Goal: Check status: Check status

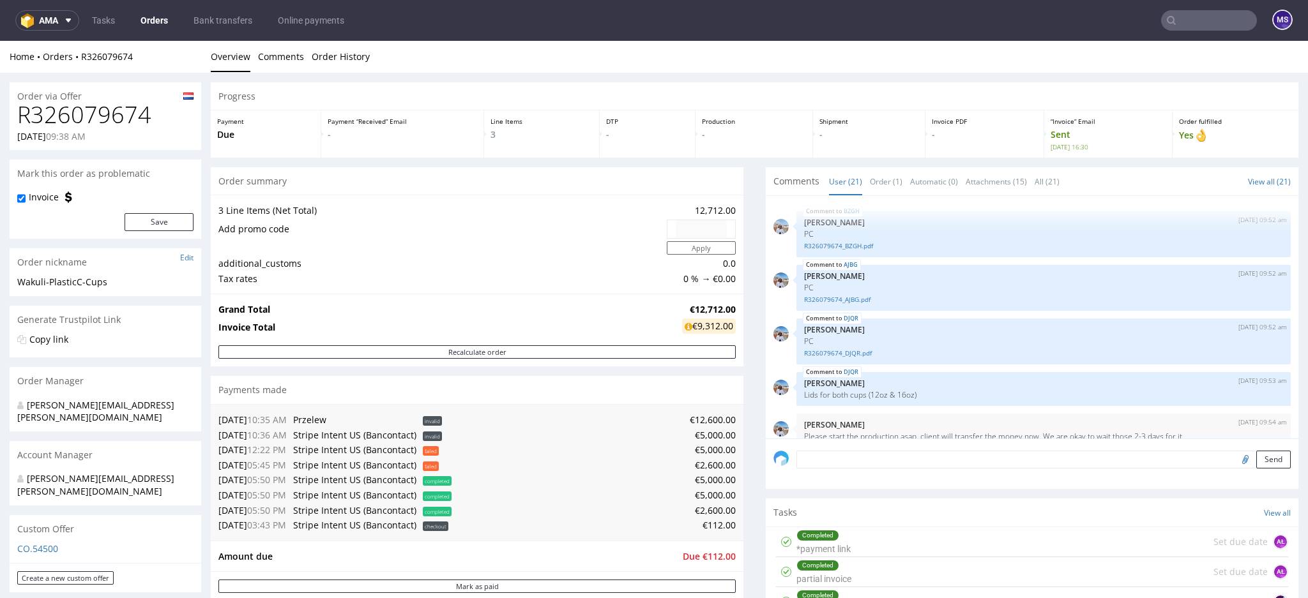
scroll to position [835, 0]
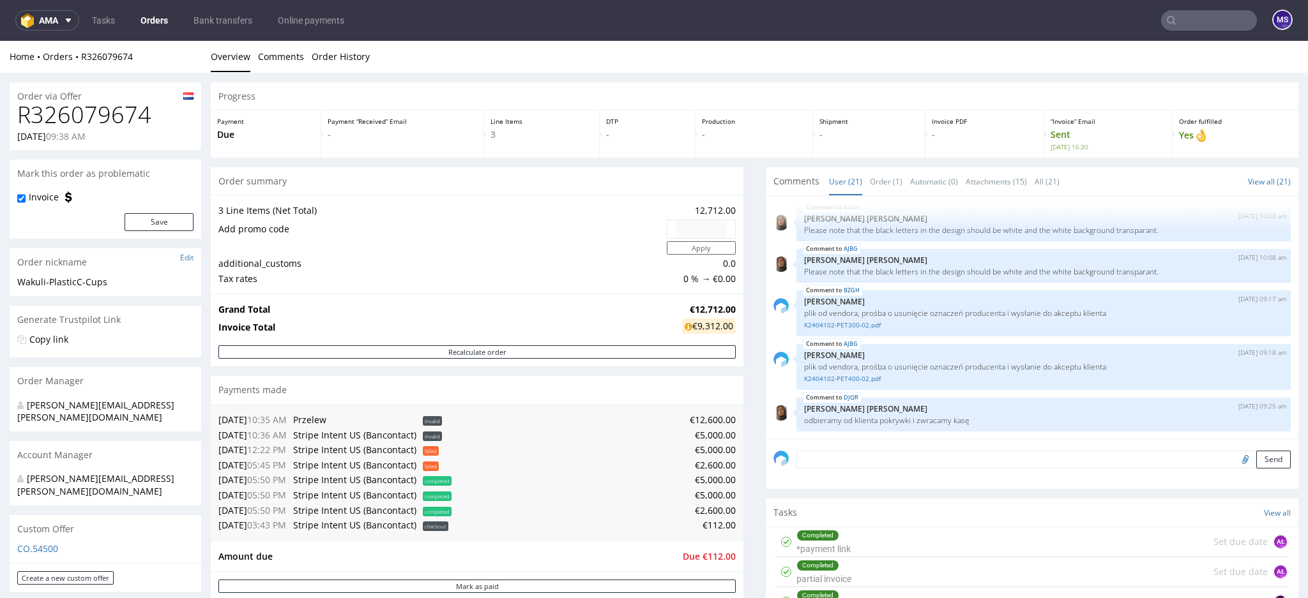
click at [1182, 19] on input "text" at bounding box center [1209, 20] width 96 height 20
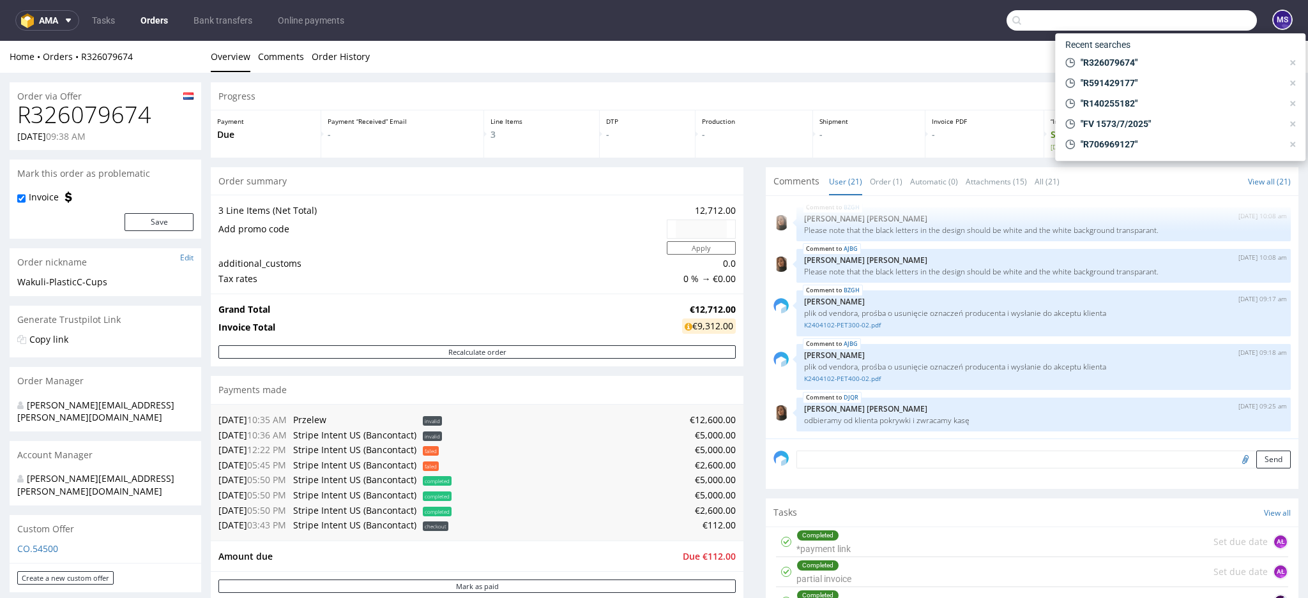
paste input "R977587075"
type input "R977587075"
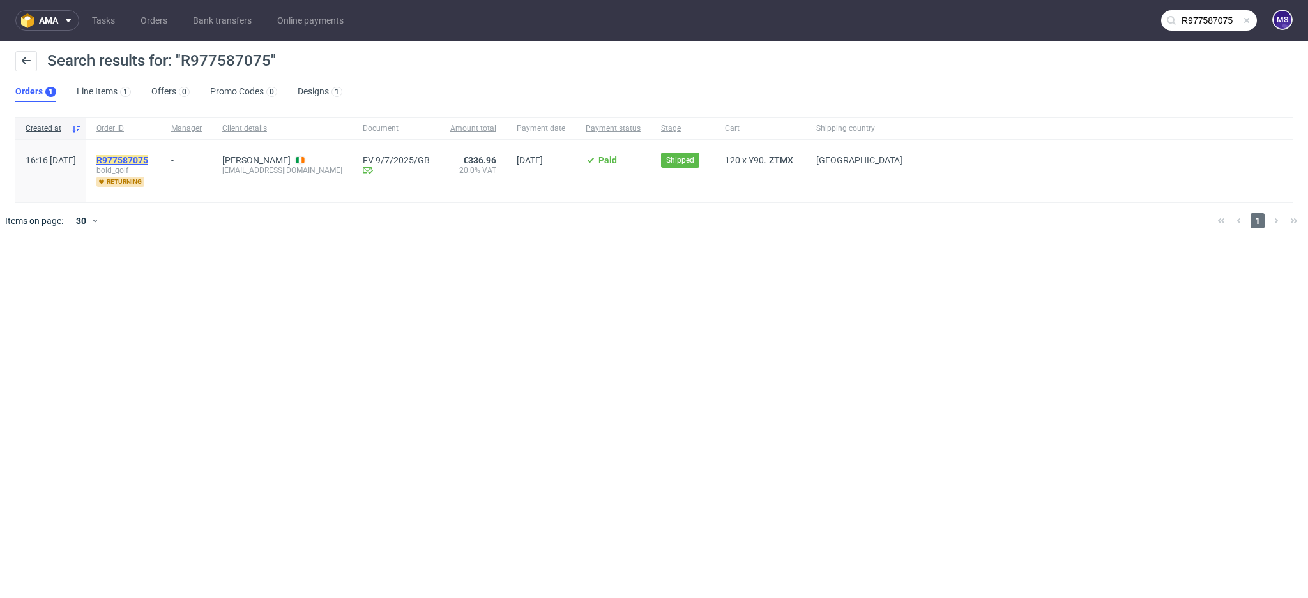
click at [148, 160] on mark "R977587075" at bounding box center [122, 160] width 52 height 10
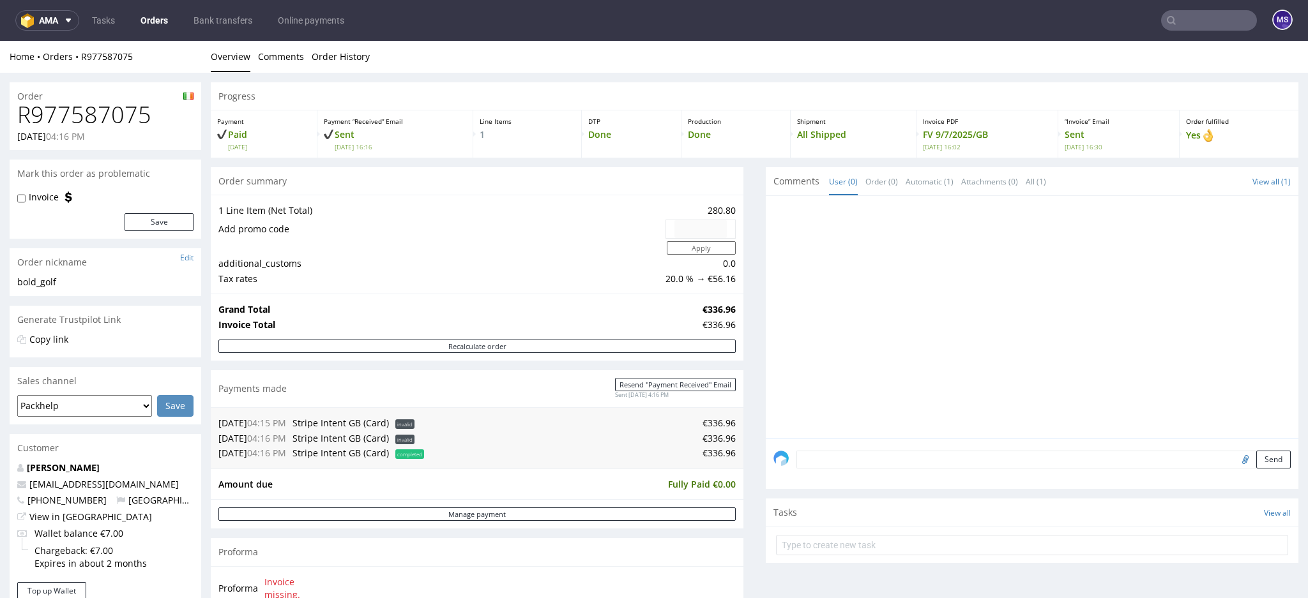
scroll to position [511, 0]
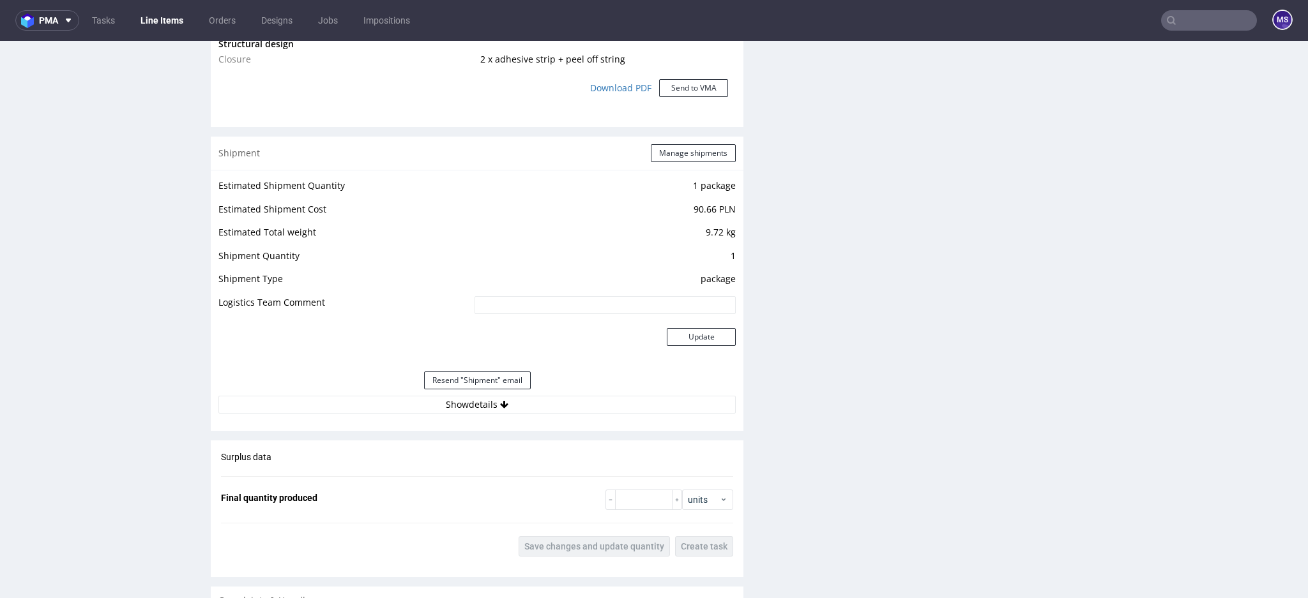
scroll to position [1192, 0]
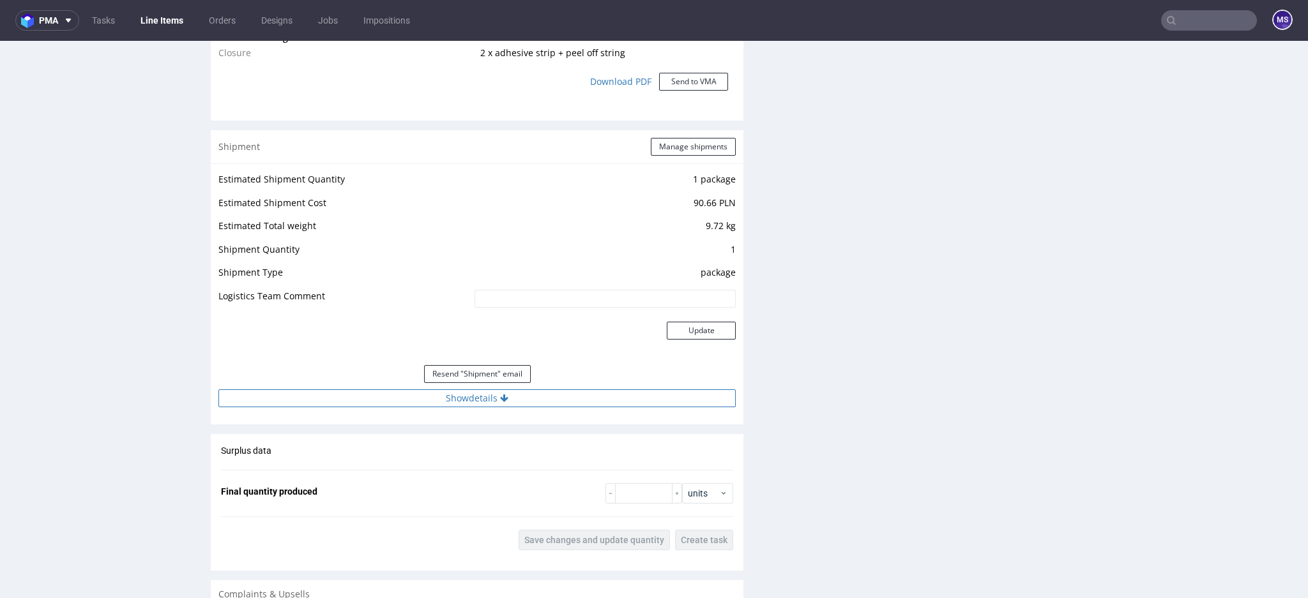
click at [462, 397] on button "Show details" at bounding box center [476, 399] width 517 height 18
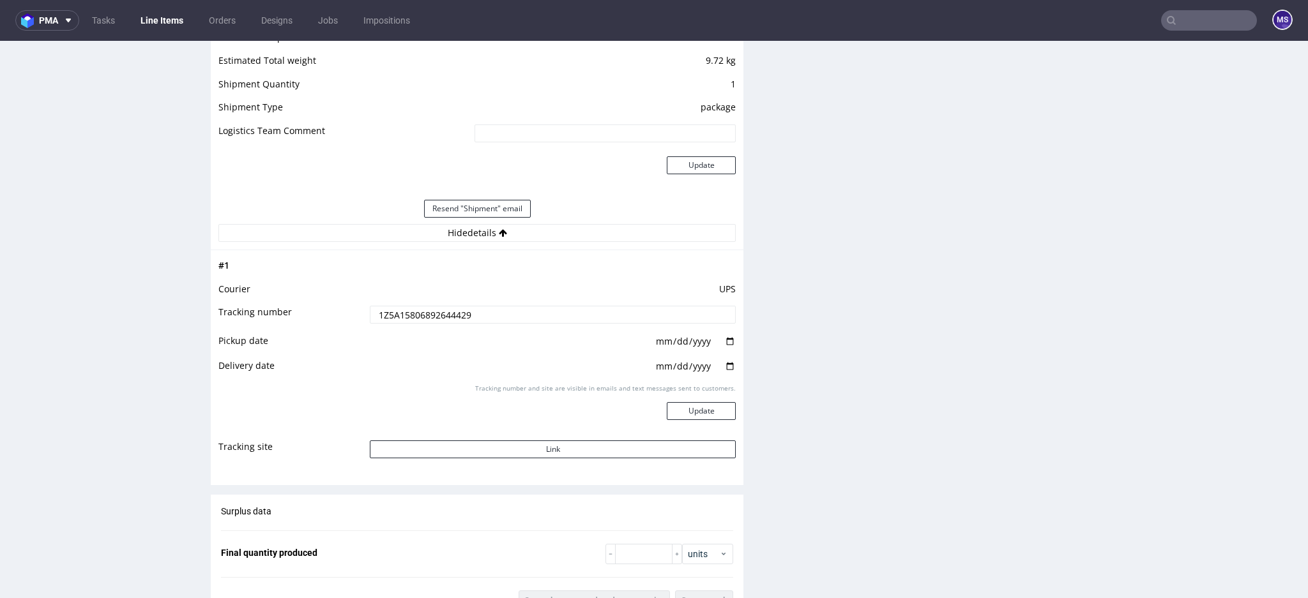
scroll to position [1533, 0]
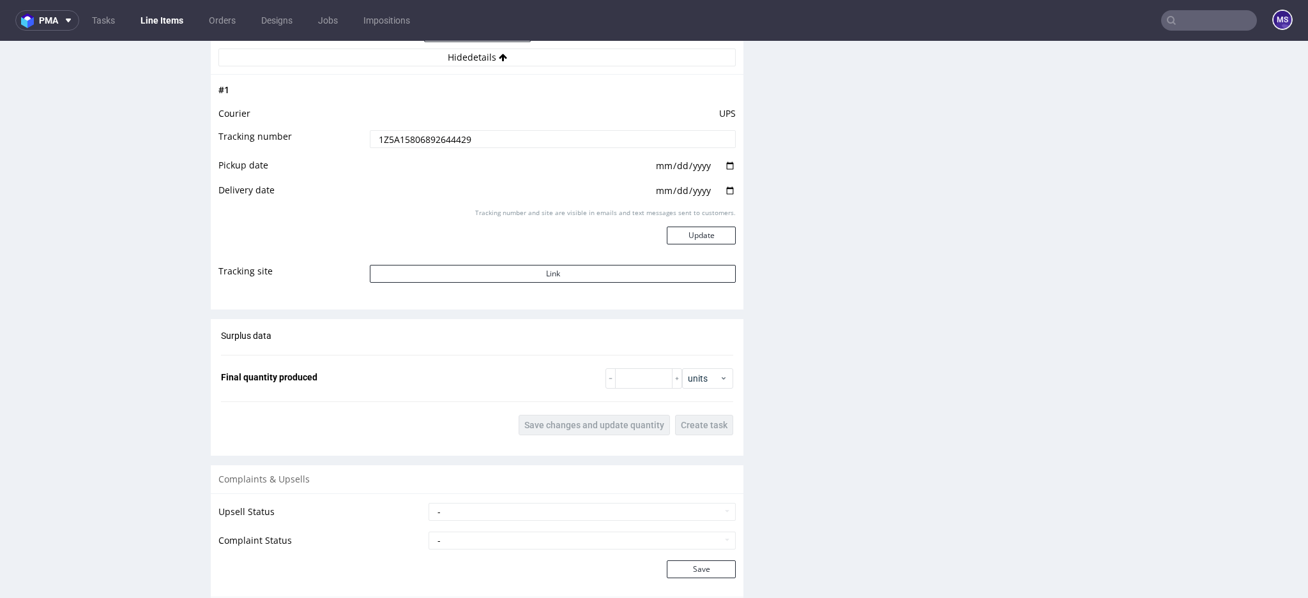
drag, startPoint x: 479, startPoint y: 140, endPoint x: 304, endPoint y: 140, distance: 175.0
click at [304, 140] on tr "Tracking number 1Z5A15806892644429" at bounding box center [476, 143] width 517 height 29
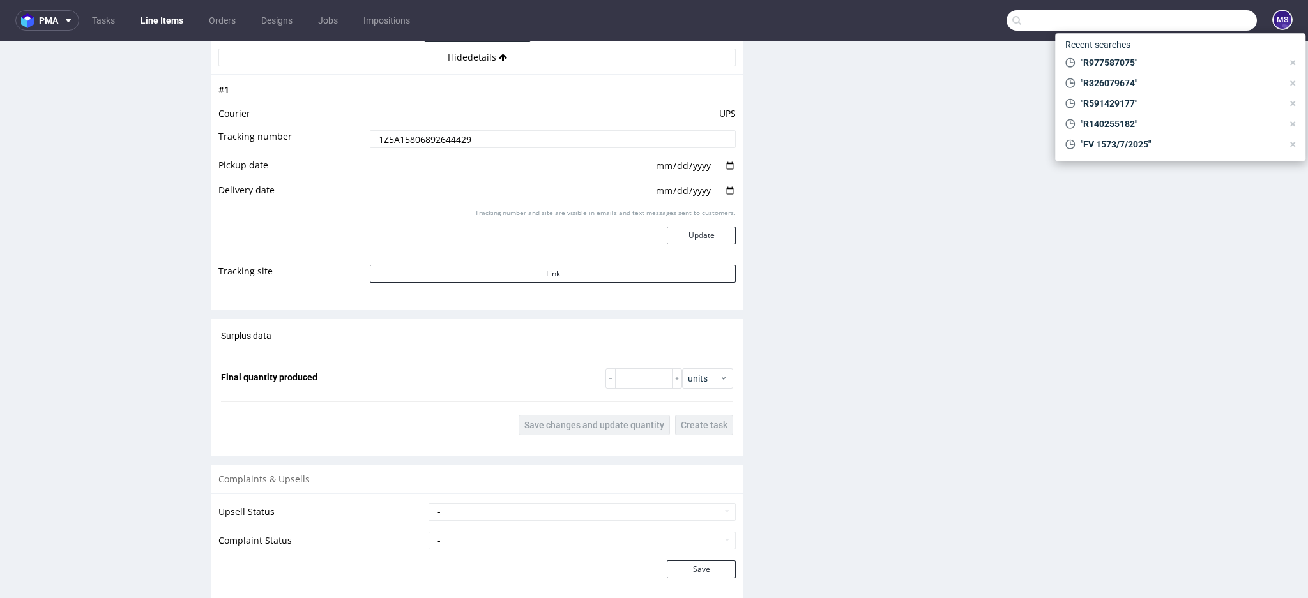
click at [1180, 20] on input "text" at bounding box center [1131, 20] width 250 height 20
type input "R465864157"
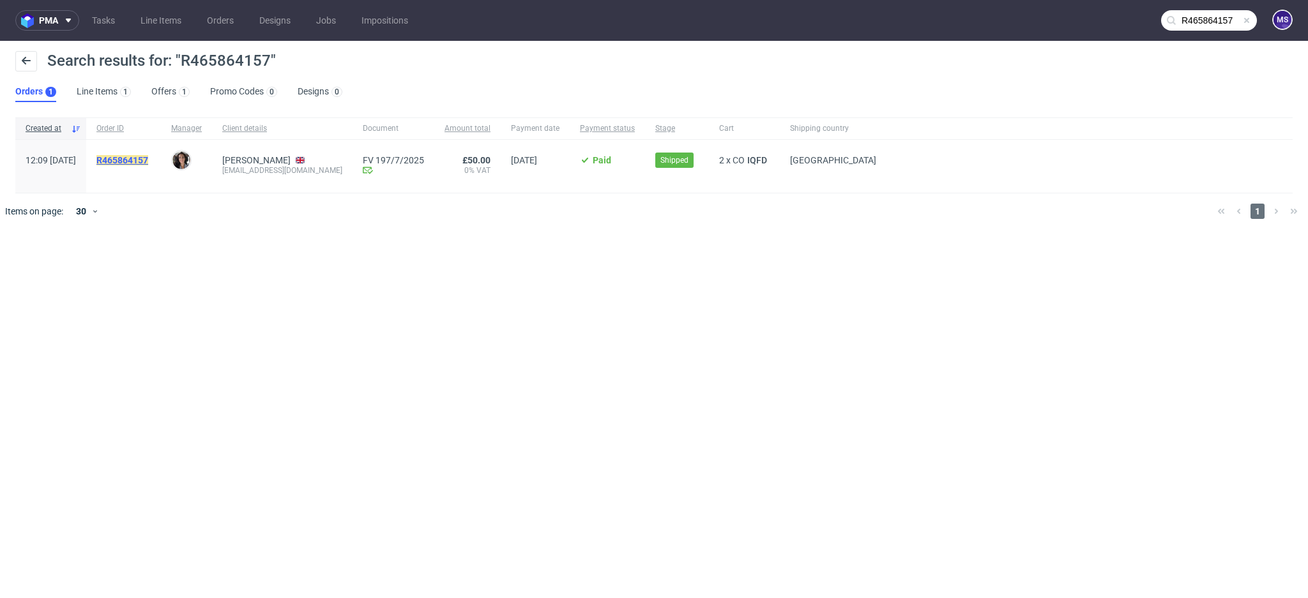
click at [146, 163] on mark "R465864157" at bounding box center [122, 160] width 52 height 10
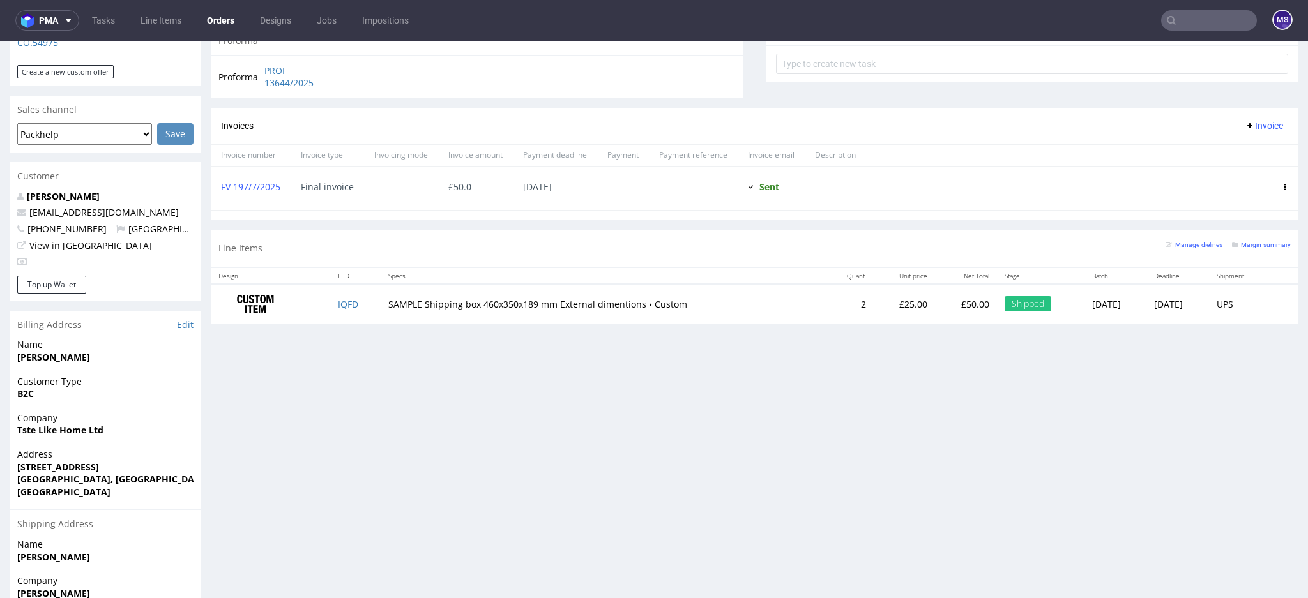
scroll to position [511, 0]
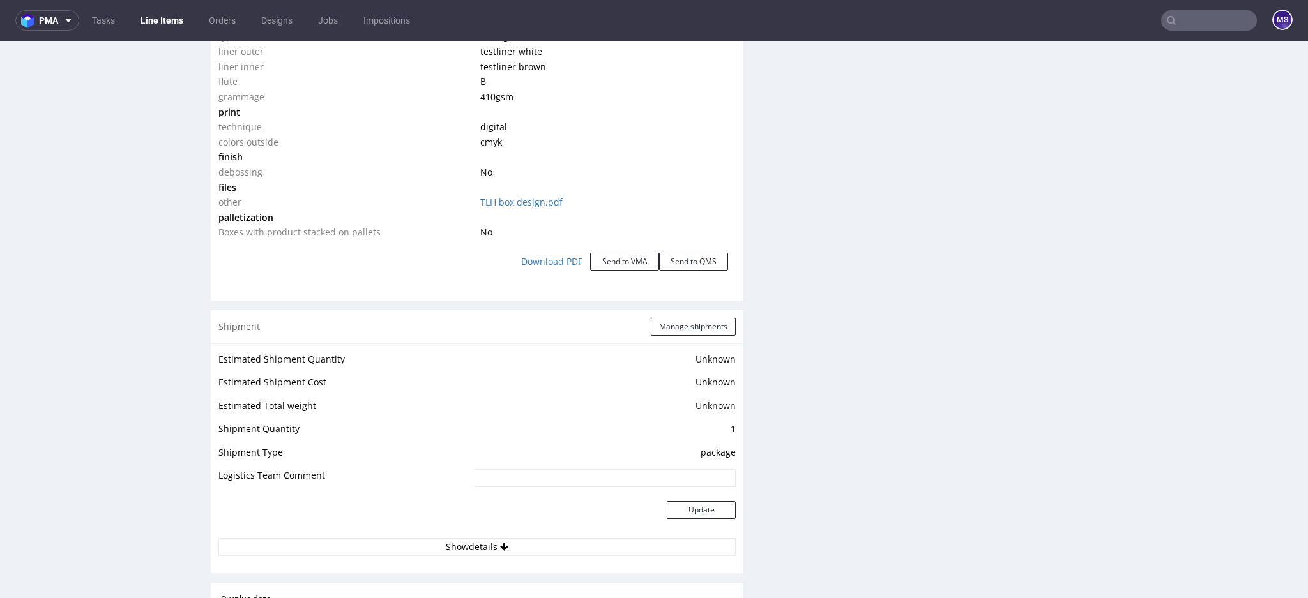
scroll to position [1533, 0]
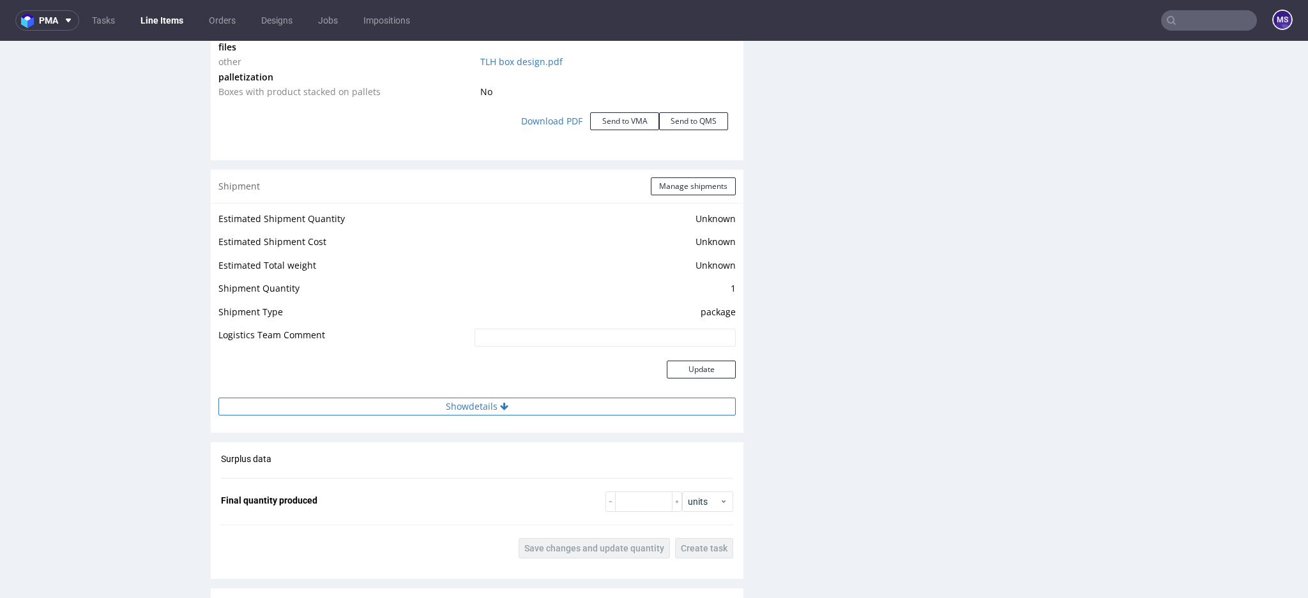
click at [473, 407] on button "Show details" at bounding box center [476, 407] width 517 height 18
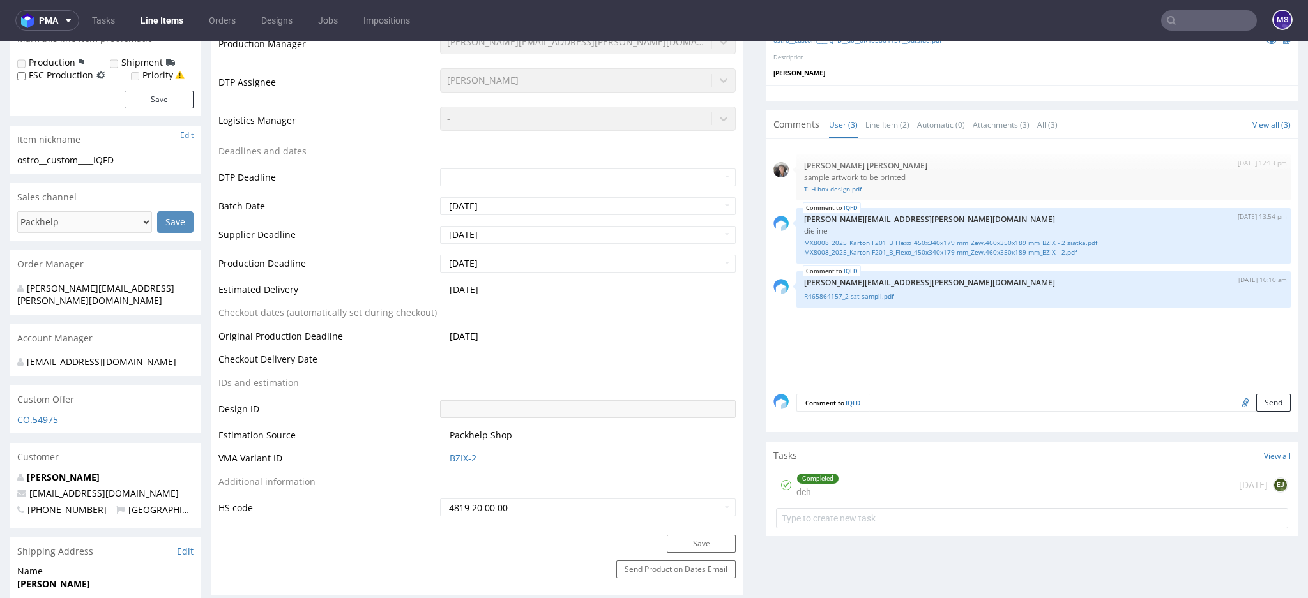
scroll to position [255, 0]
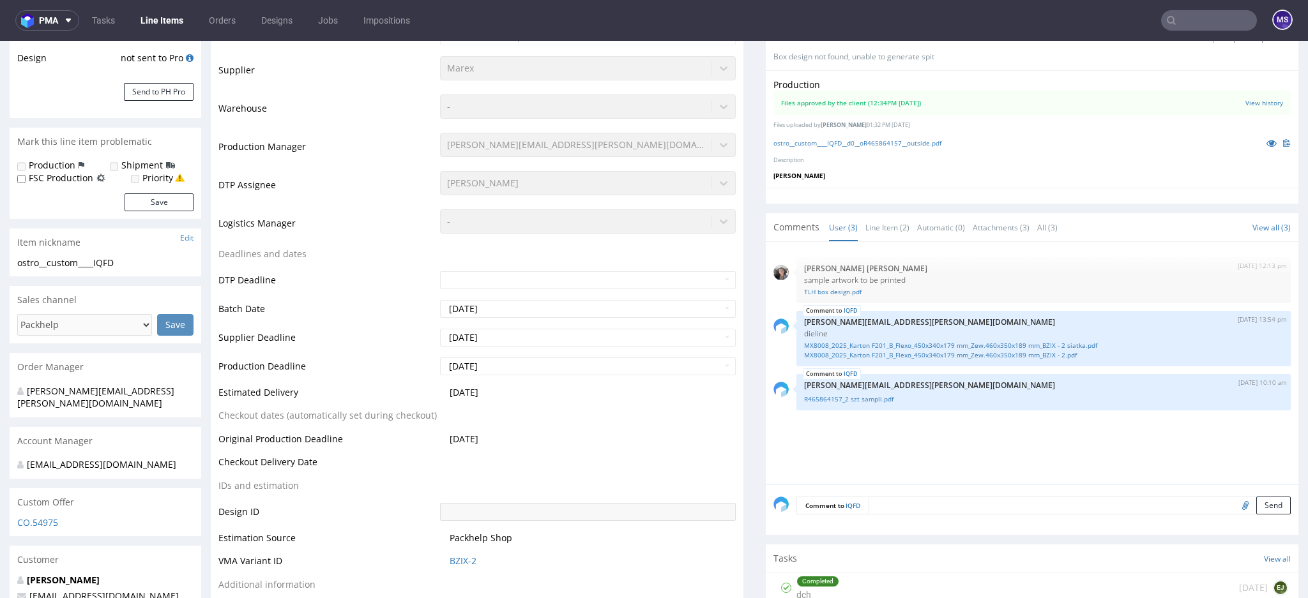
click at [1197, 19] on input "text" at bounding box center [1209, 20] width 96 height 20
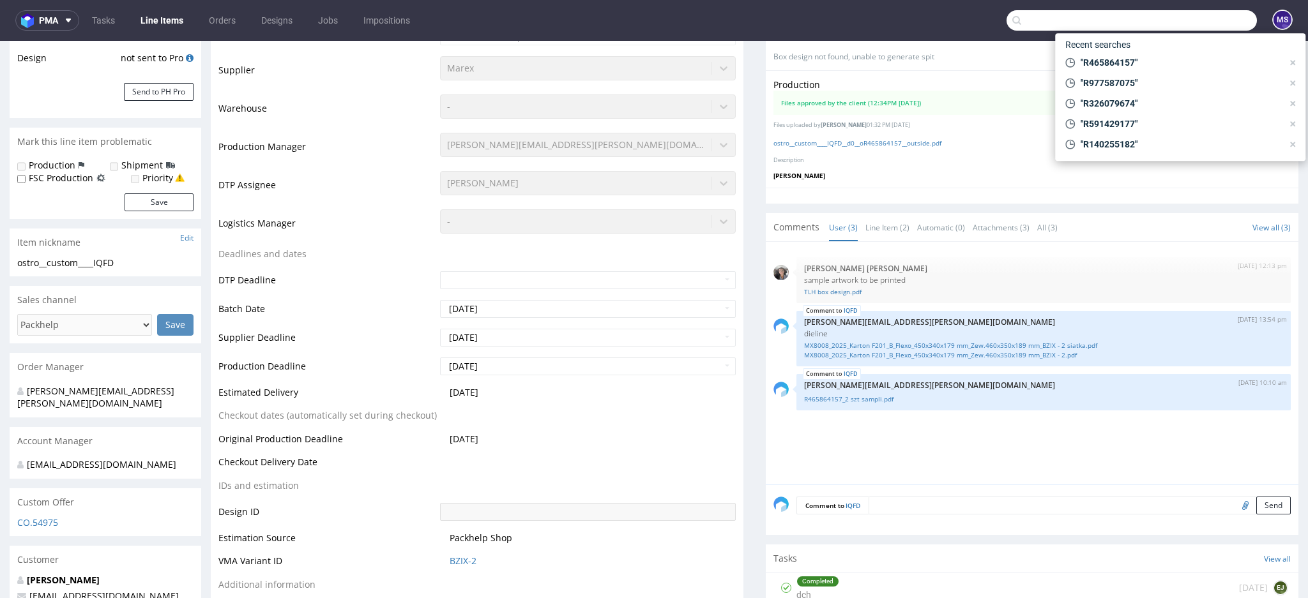
paste input "R683141042"
type input "R683141042"
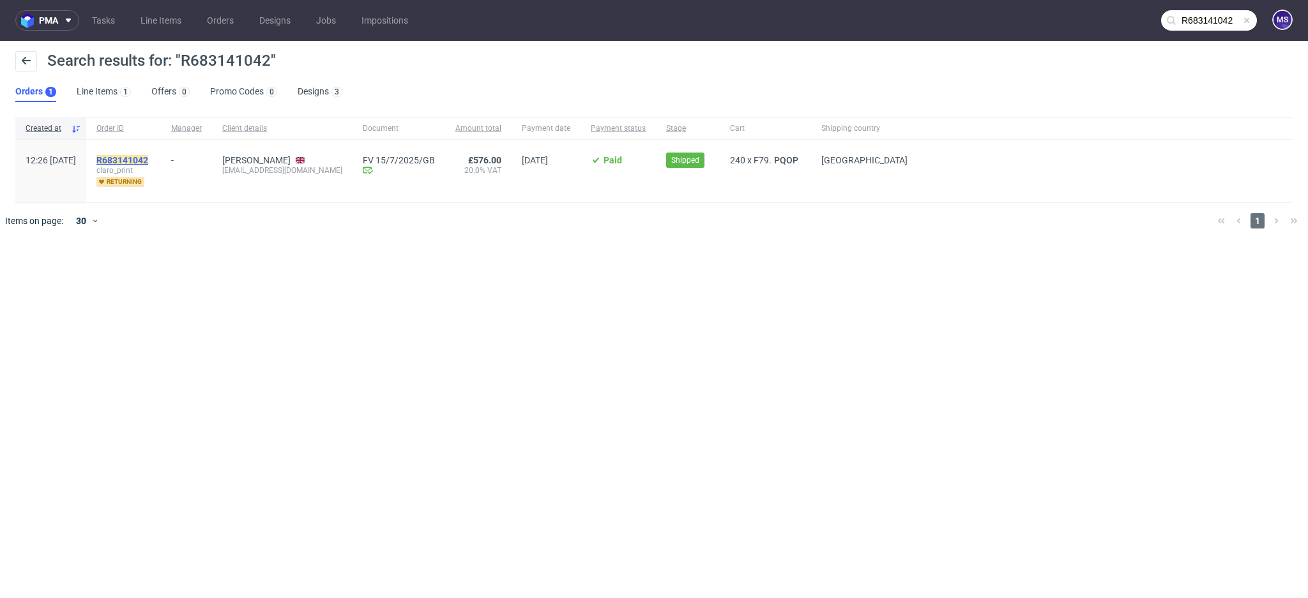
click at [148, 161] on mark "R683141042" at bounding box center [122, 160] width 52 height 10
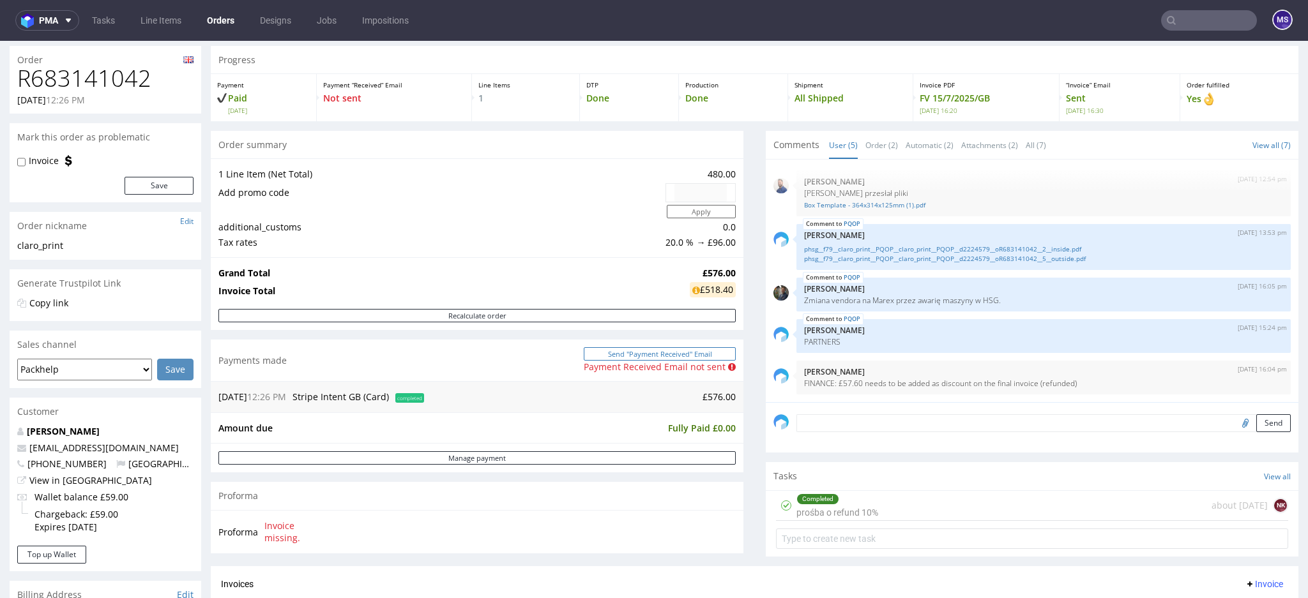
scroll to position [425, 0]
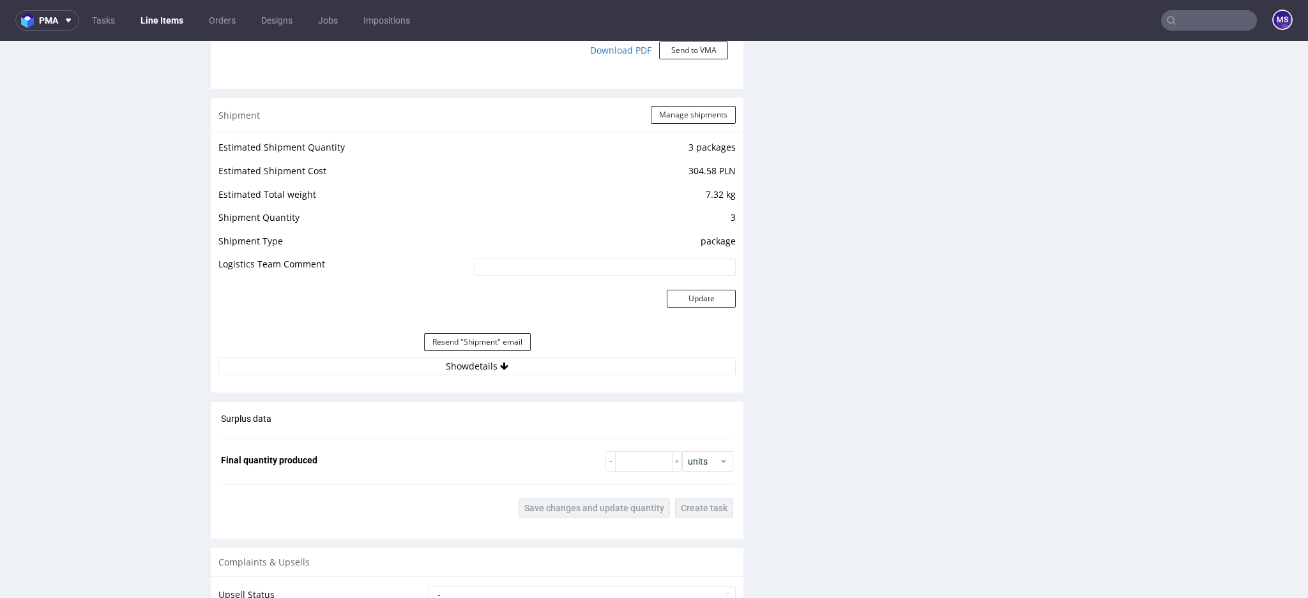
scroll to position [1362, 0]
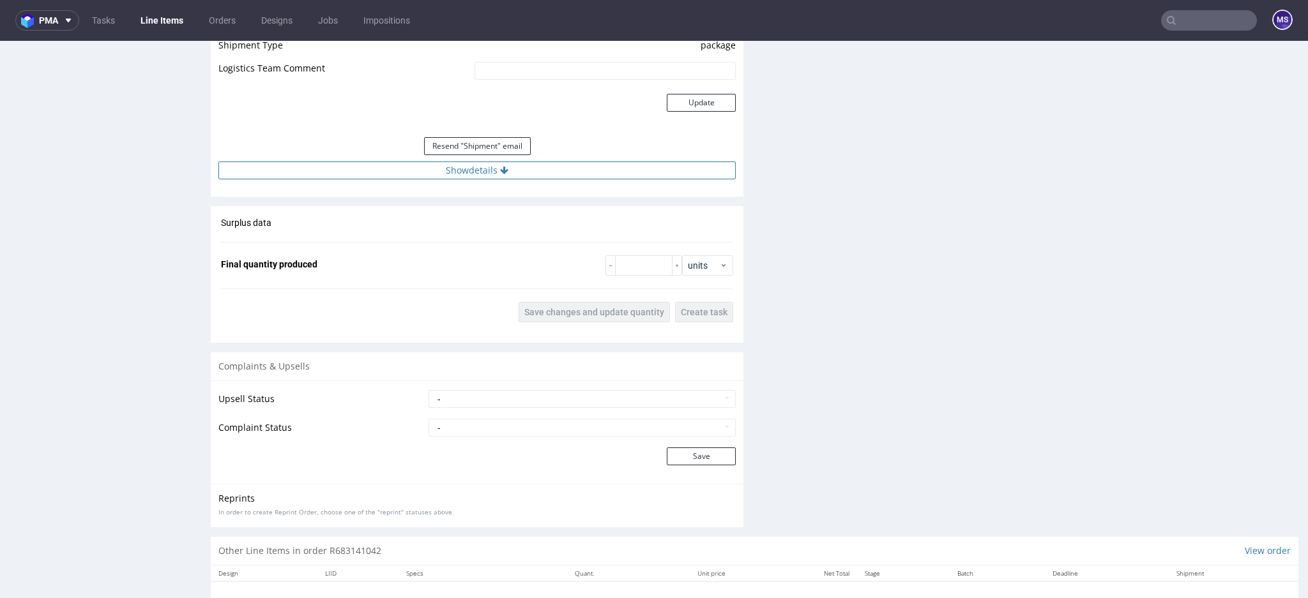
click at [478, 172] on button "Show details" at bounding box center [476, 171] width 517 height 18
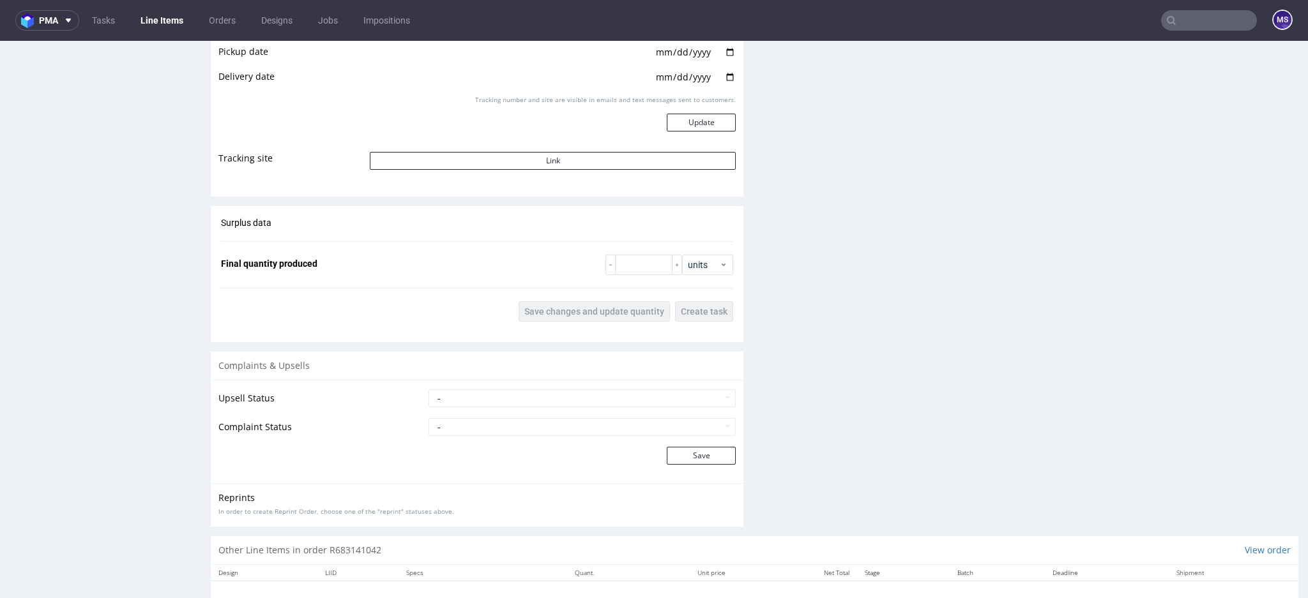
scroll to position [2043, 0]
click at [1172, 27] on input "text" at bounding box center [1209, 20] width 96 height 20
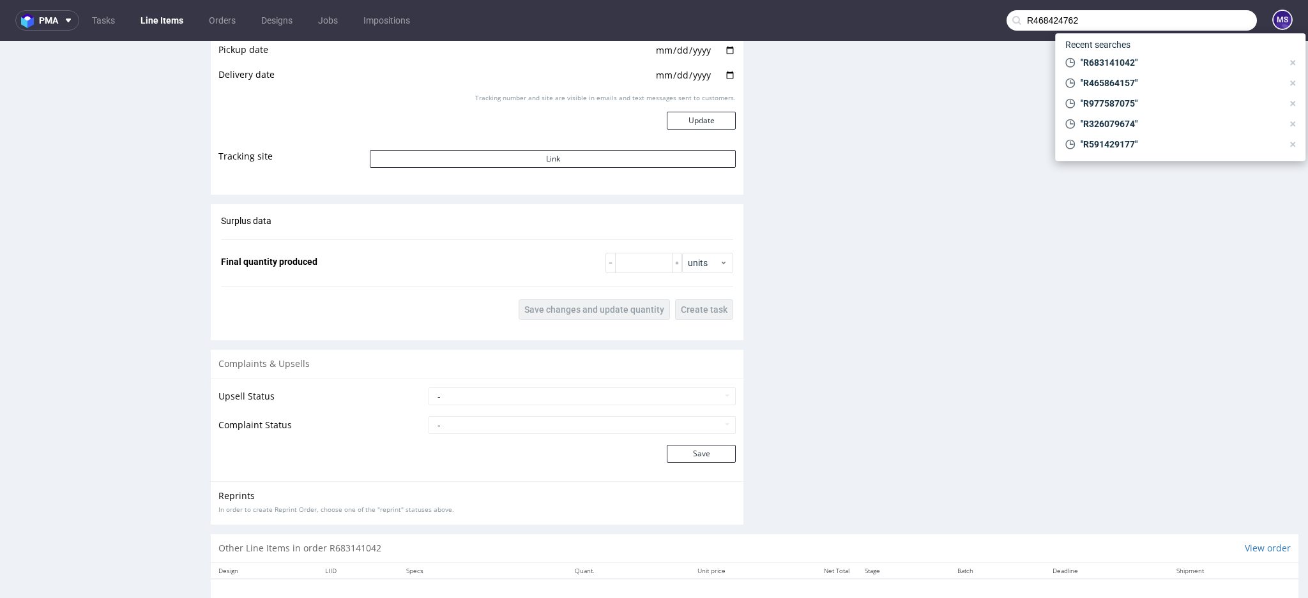
type input "R468424762"
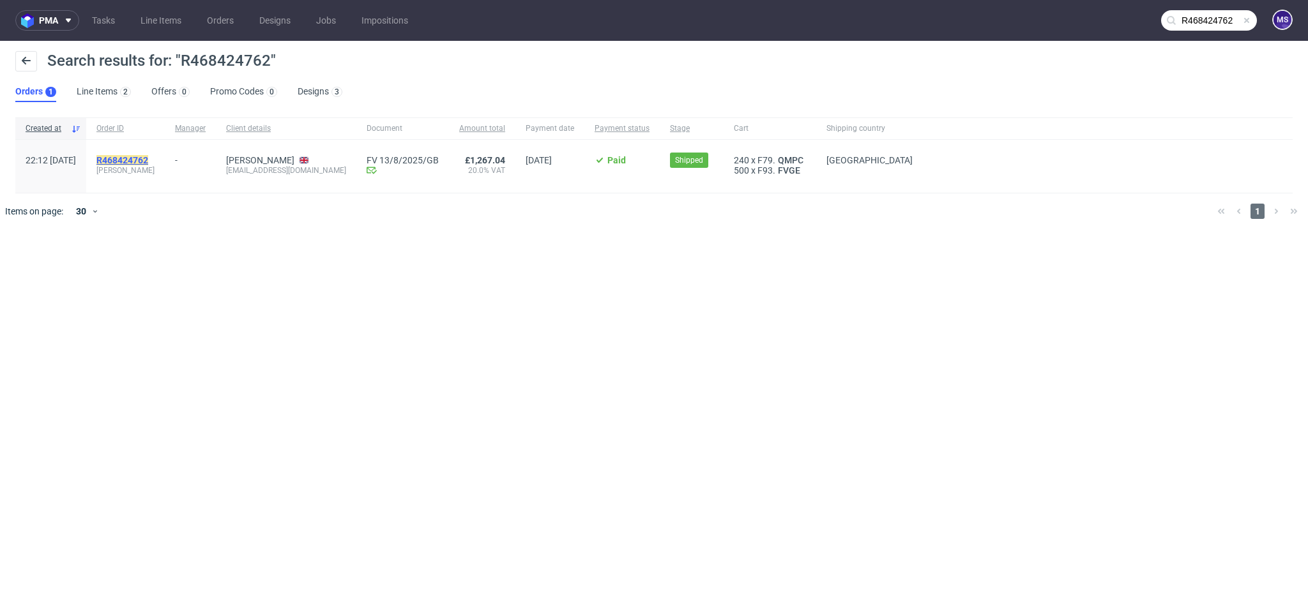
click at [148, 158] on mark "R468424762" at bounding box center [122, 160] width 52 height 10
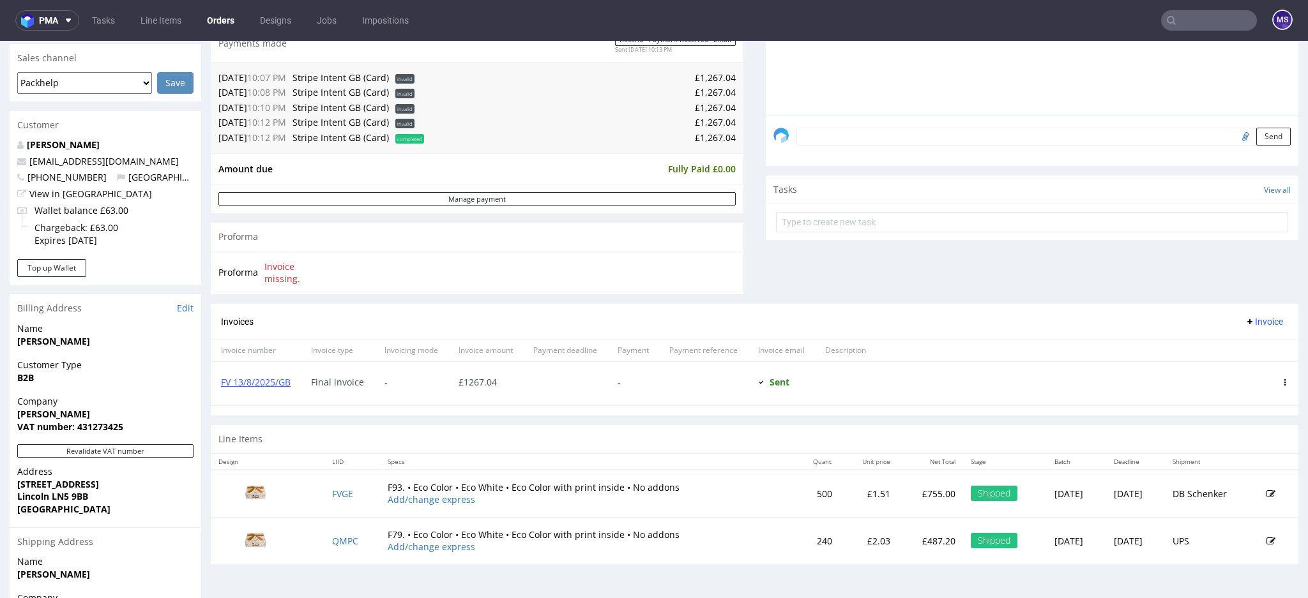
scroll to position [318, 0]
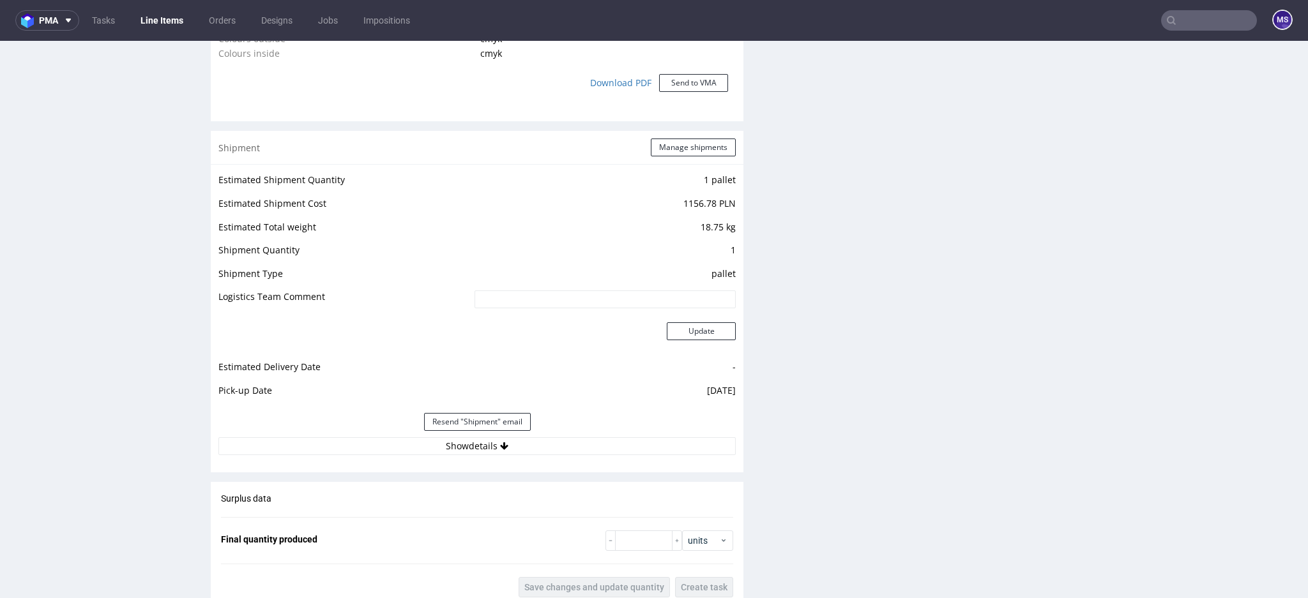
scroll to position [1362, 0]
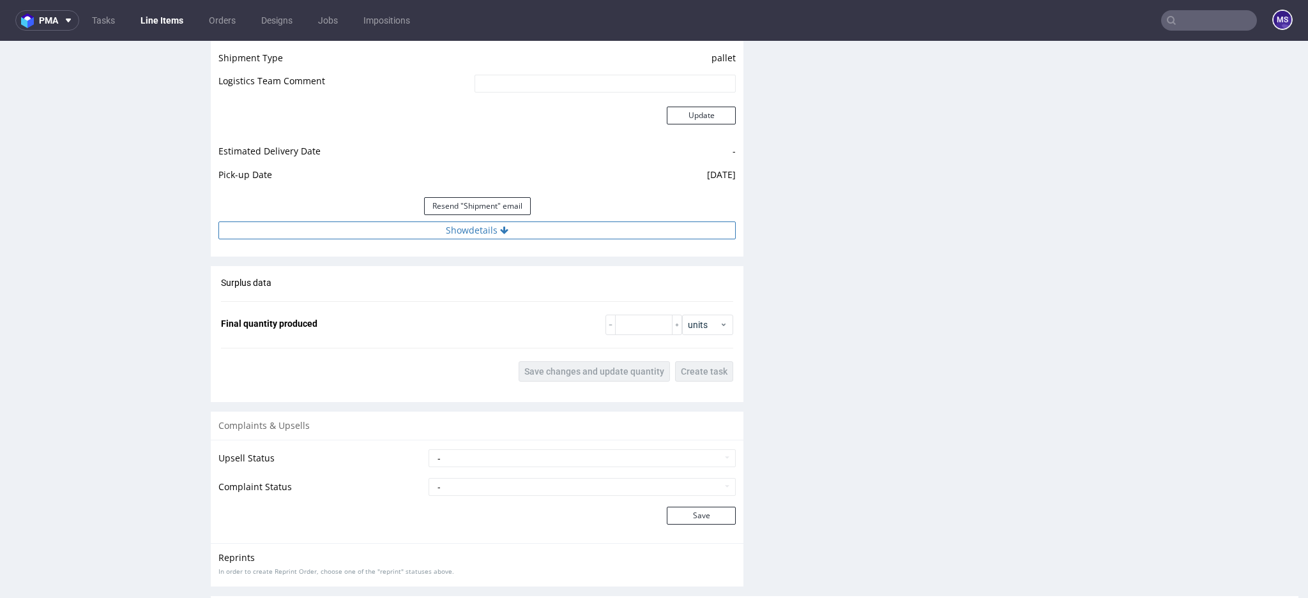
click at [500, 229] on icon at bounding box center [504, 230] width 8 height 9
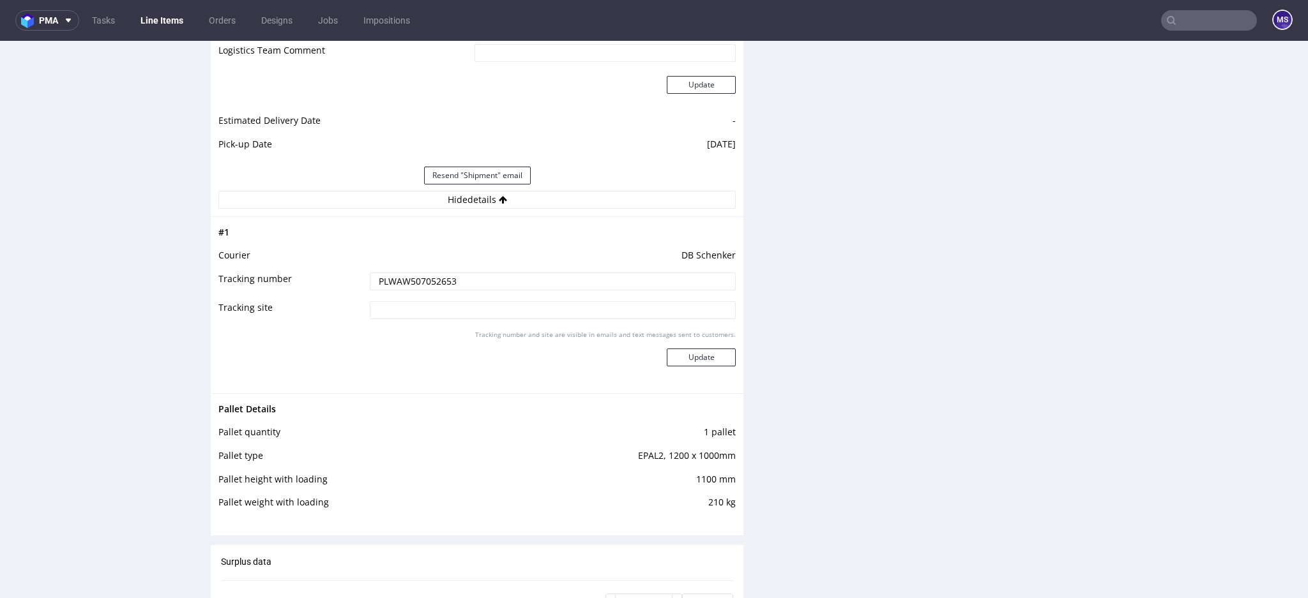
scroll to position [1277, 0]
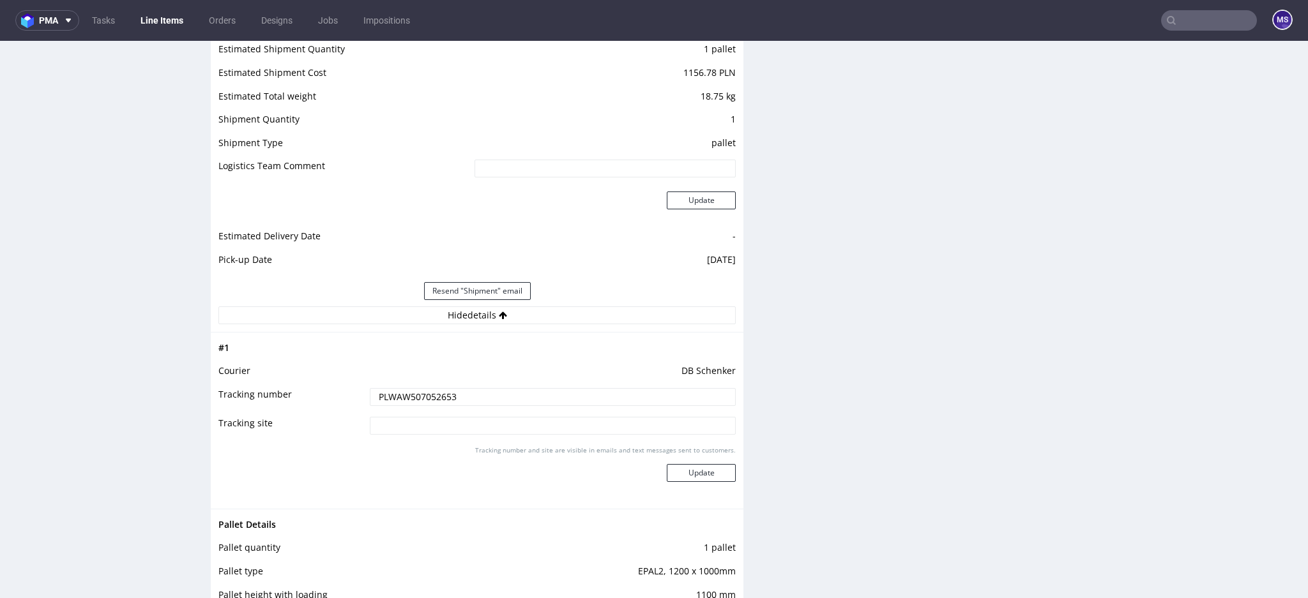
click at [1188, 28] on input "text" at bounding box center [1209, 20] width 96 height 20
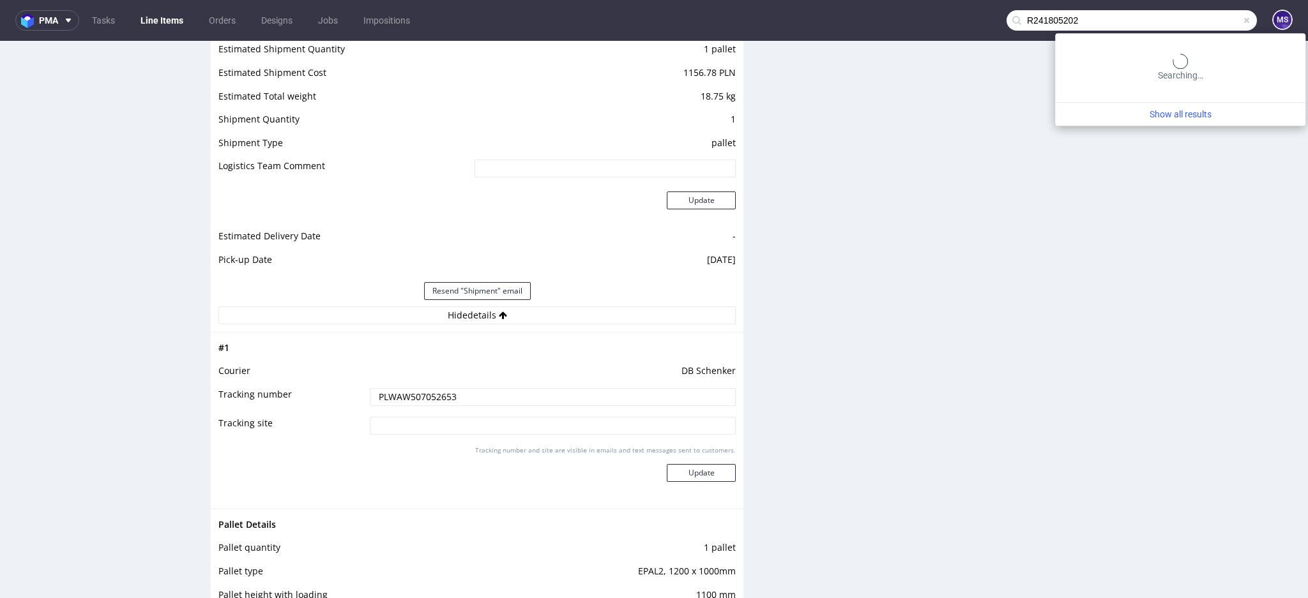
type input "R241805202"
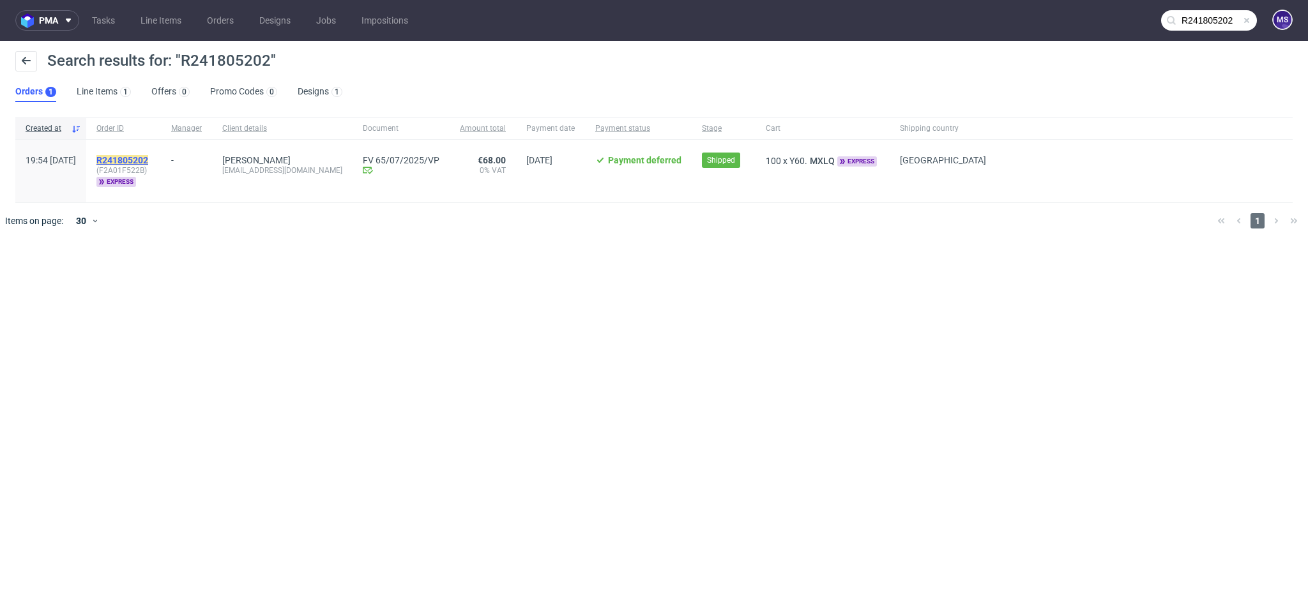
click at [148, 158] on mark "R241805202" at bounding box center [122, 160] width 52 height 10
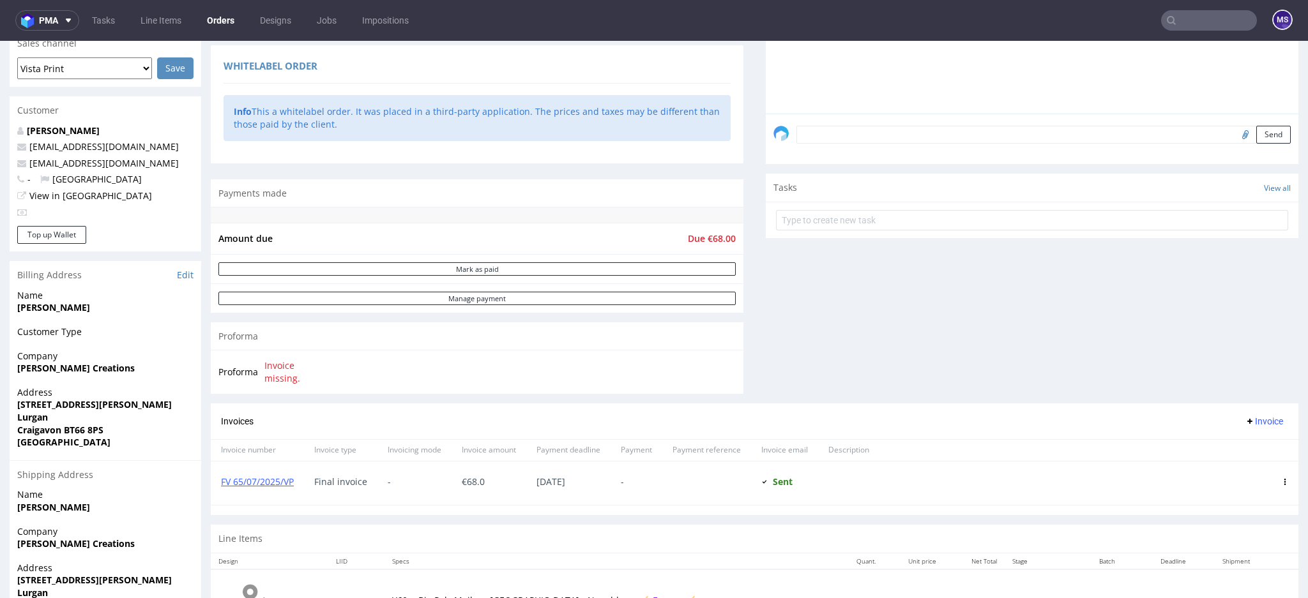
scroll to position [425, 0]
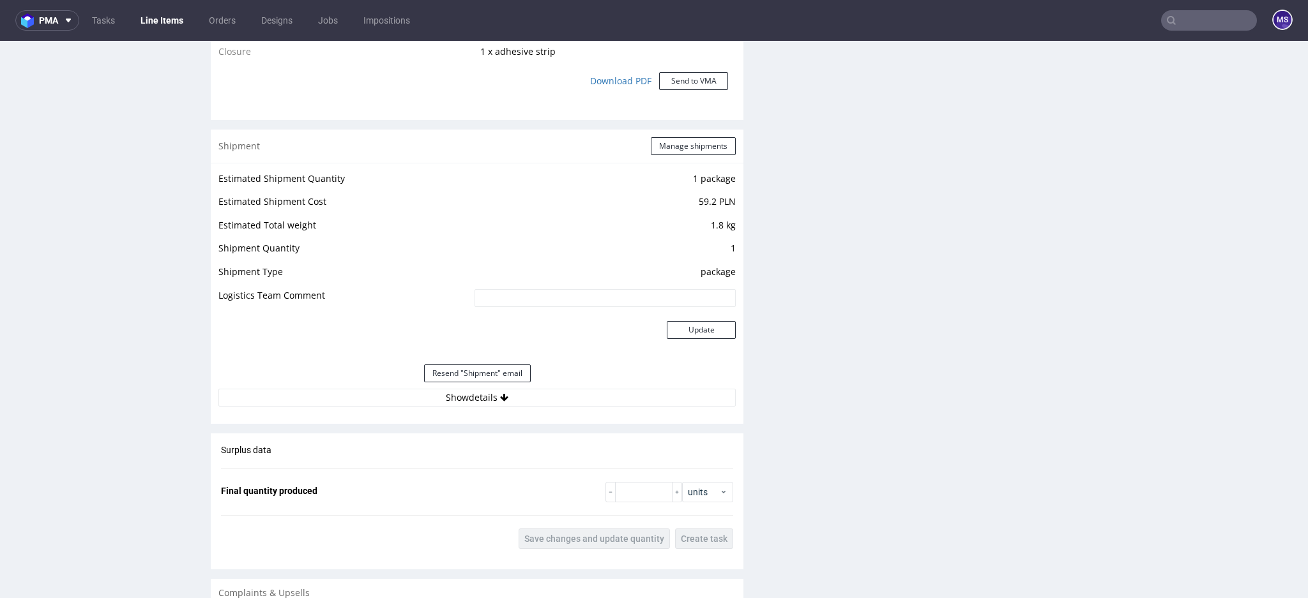
scroll to position [1362, 0]
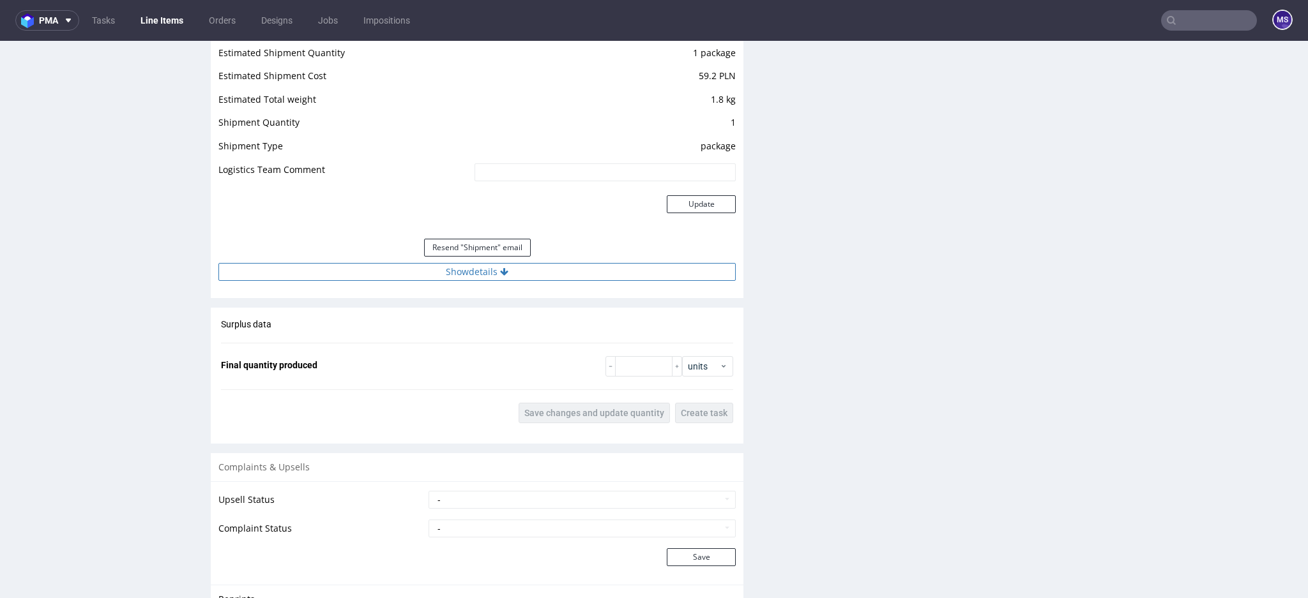
click at [457, 276] on button "Show details" at bounding box center [476, 272] width 517 height 18
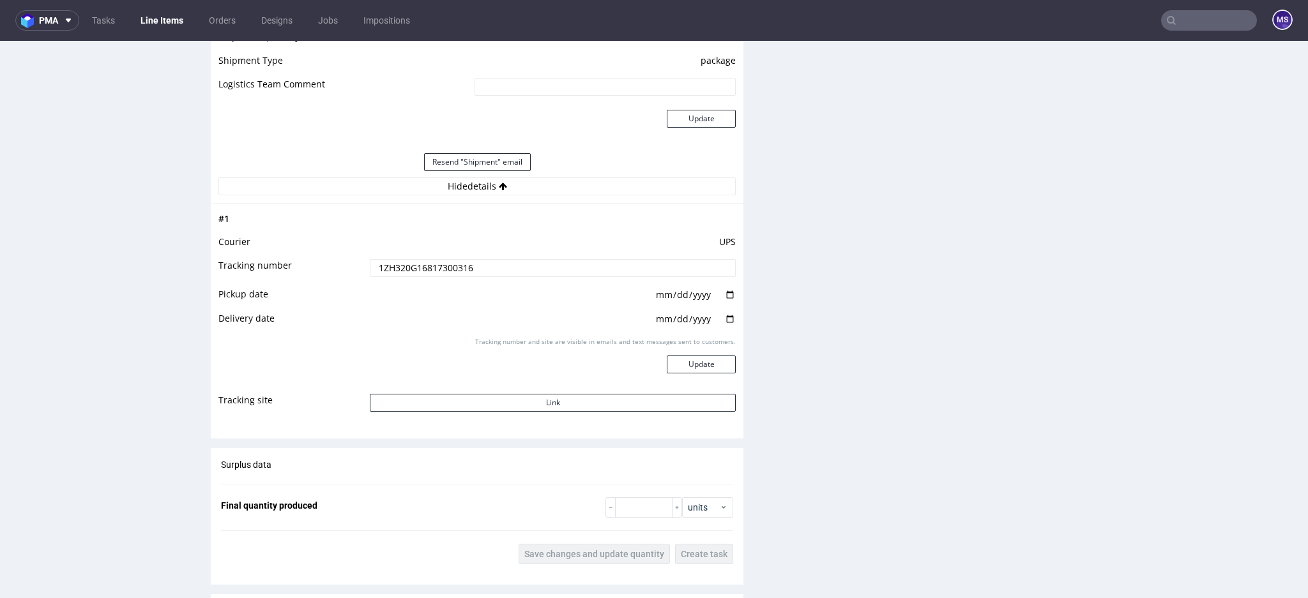
scroll to position [1617, 0]
